Goal: Information Seeking & Learning: Learn about a topic

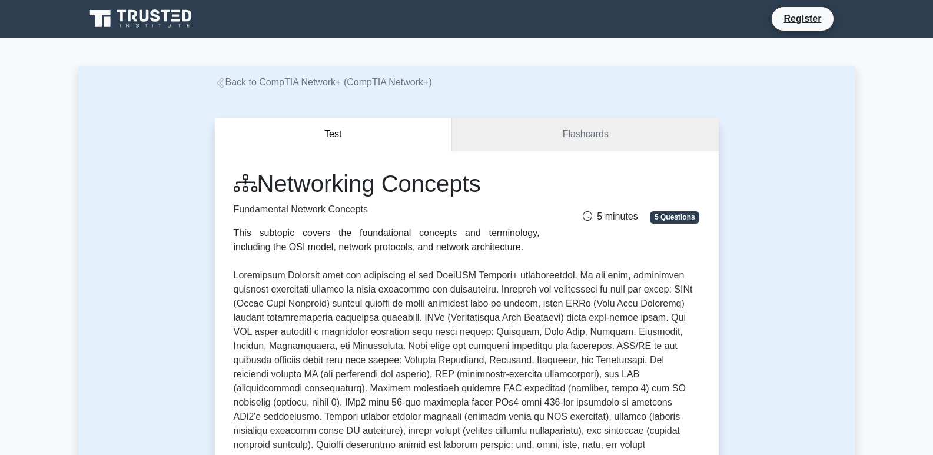
click at [678, 127] on link "Flashcards" at bounding box center [585, 135] width 266 height 34
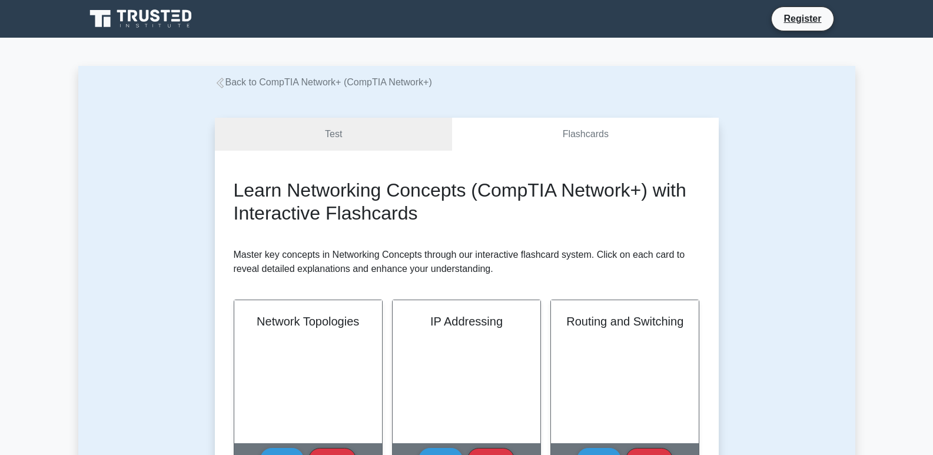
drag, startPoint x: 930, startPoint y: 103, endPoint x: 936, endPoint y: 125, distance: 22.6
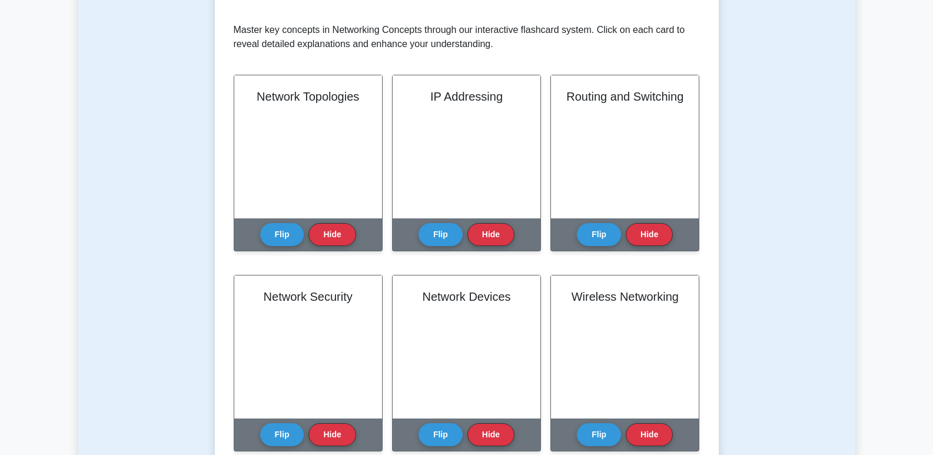
scroll to position [227, 0]
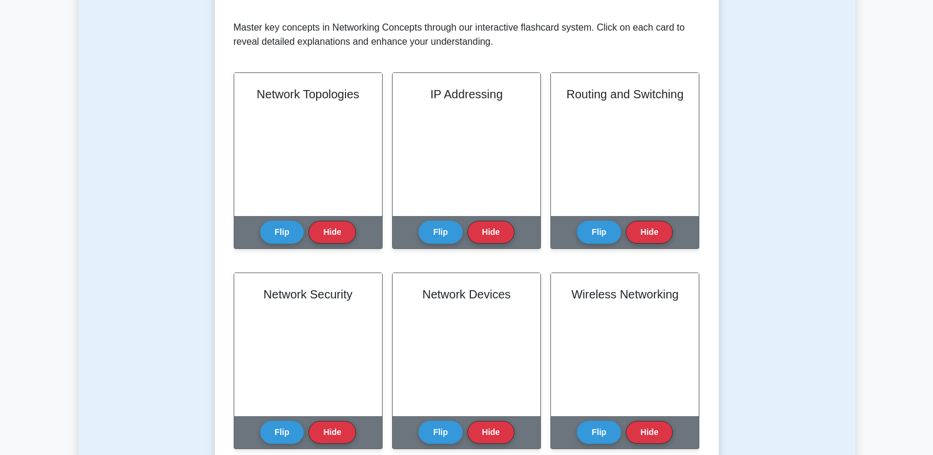
drag, startPoint x: 936, startPoint y: 125, endPoint x: 941, endPoint y: 184, distance: 59.1
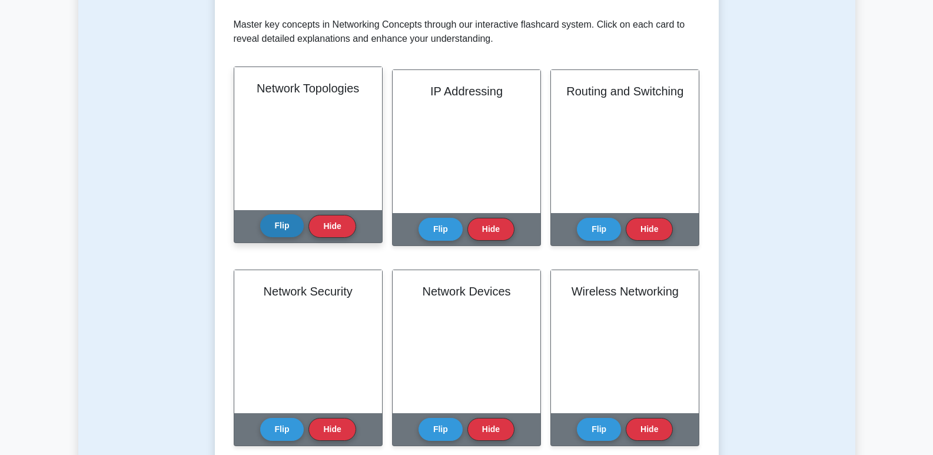
click at [279, 219] on button "Flip" at bounding box center [282, 225] width 44 height 23
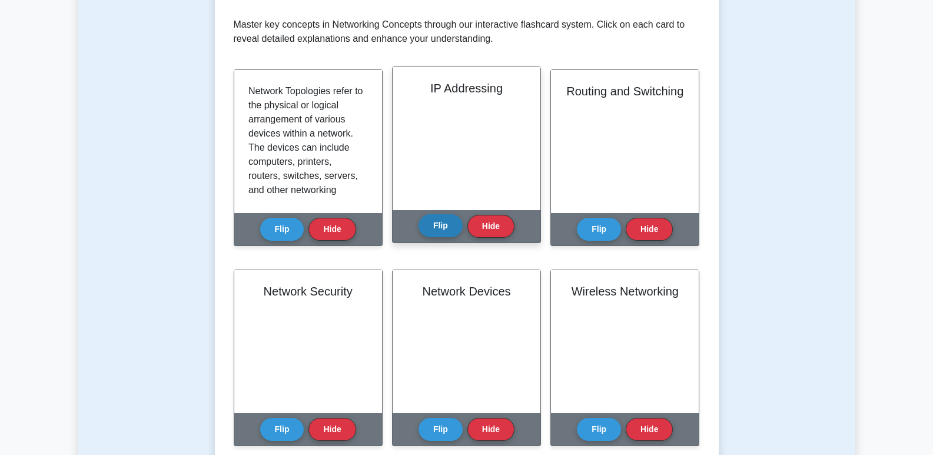
click at [442, 234] on button "Flip" at bounding box center [441, 225] width 44 height 23
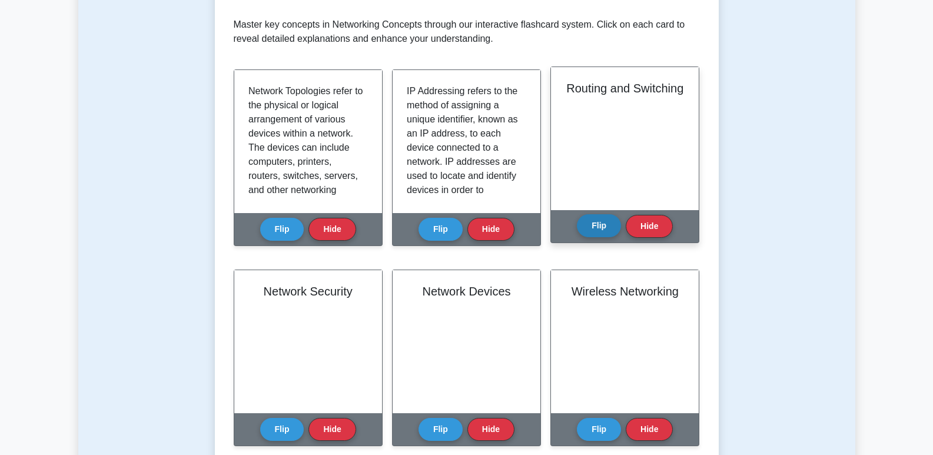
click at [601, 227] on button "Flip" at bounding box center [599, 225] width 44 height 23
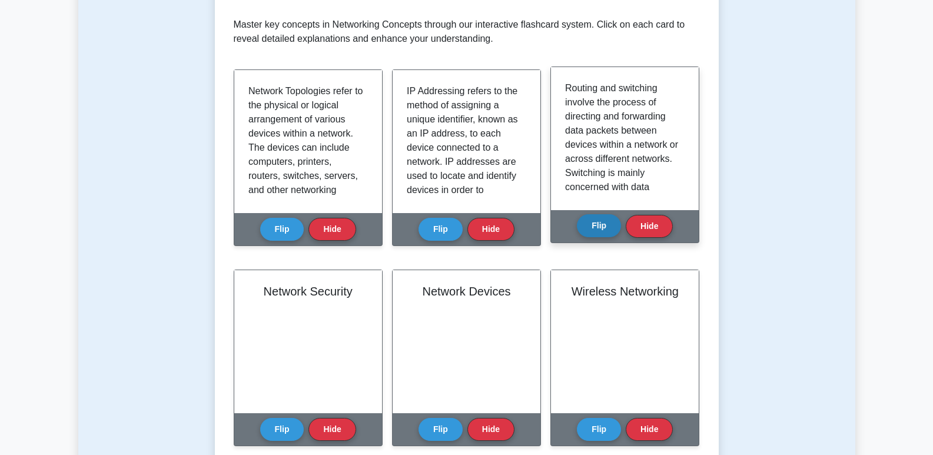
click at [601, 227] on button "Flip" at bounding box center [599, 225] width 44 height 23
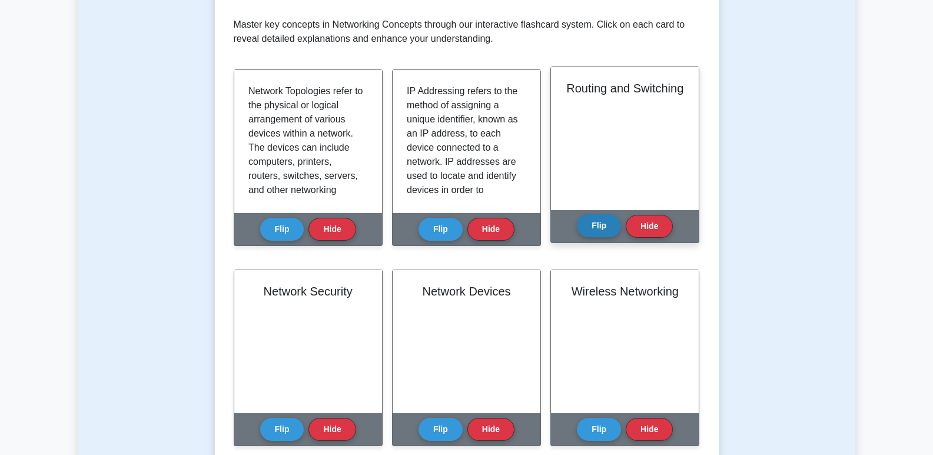
click at [601, 227] on button "Flip" at bounding box center [599, 225] width 44 height 23
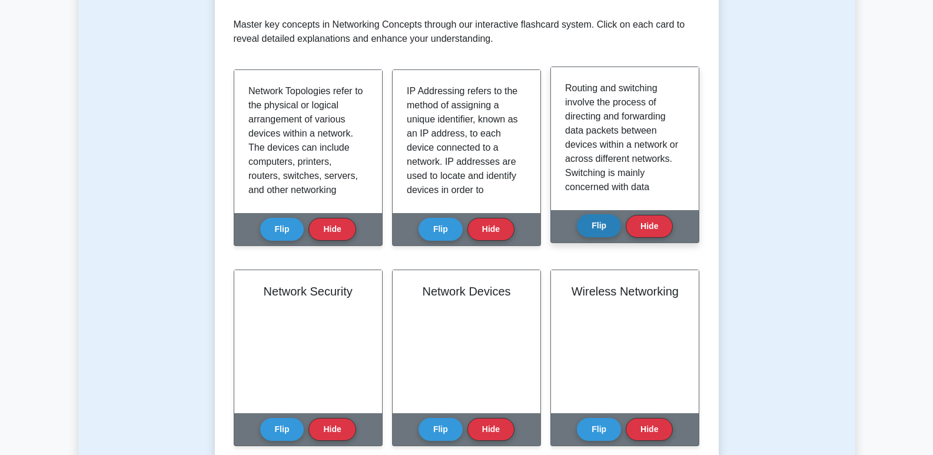
click at [601, 227] on button "Flip" at bounding box center [599, 225] width 44 height 23
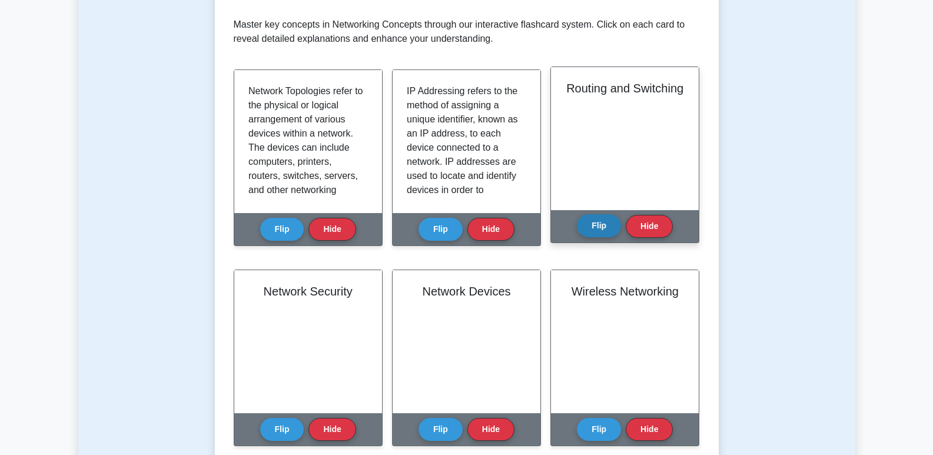
click at [601, 227] on button "Flip" at bounding box center [599, 225] width 44 height 23
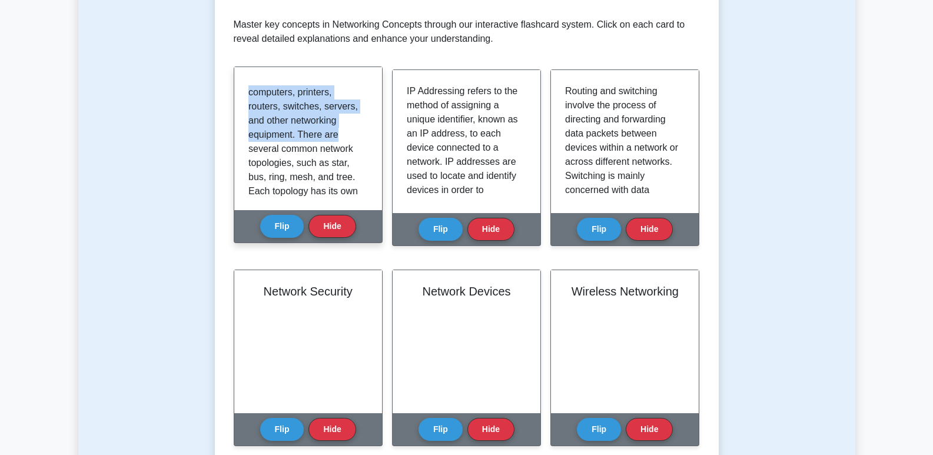
scroll to position [0, 0]
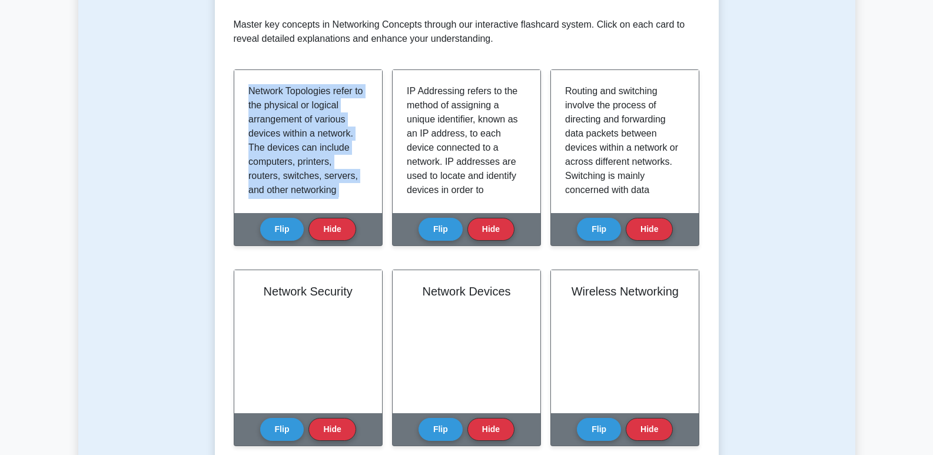
drag, startPoint x: 360, startPoint y: 137, endPoint x: 362, endPoint y: 59, distance: 77.2
click at [362, 59] on div "Learn Networking Concepts (CompTIA Network+) with Interactive Flashcards Master…" at bounding box center [467, 405] width 466 height 912
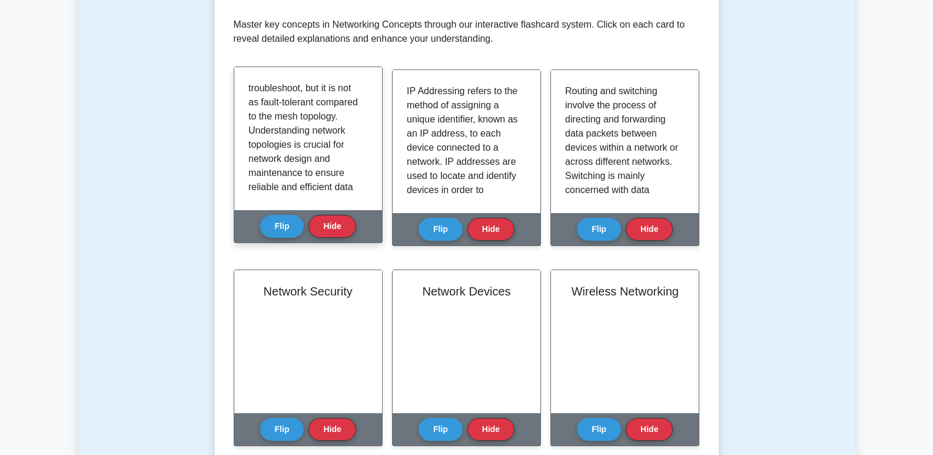
scroll to position [319, 0]
